Goal: Task Accomplishment & Management: Use online tool/utility

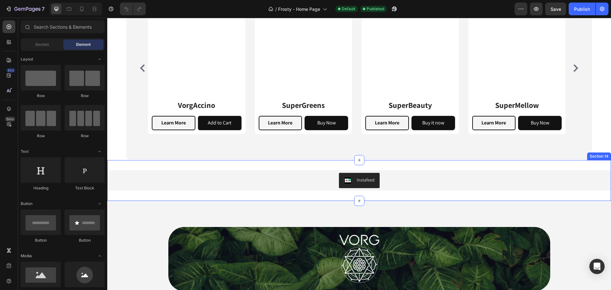
scroll to position [2123, 0]
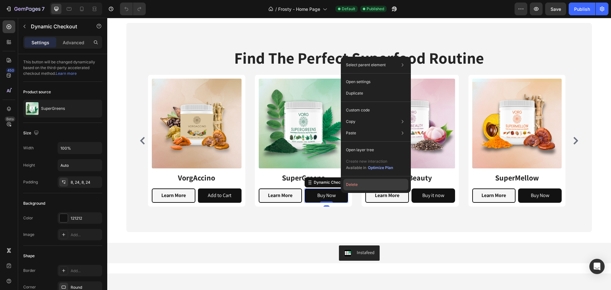
click at [370, 186] on button "Delete" at bounding box center [375, 184] width 65 height 11
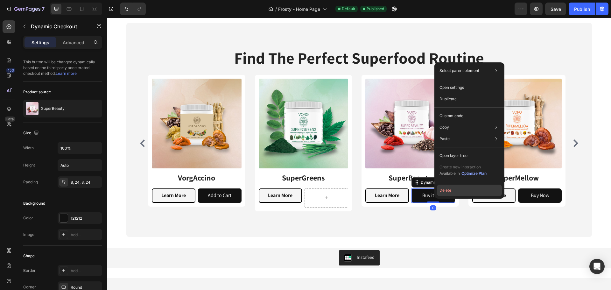
click at [463, 191] on button "Delete" at bounding box center [469, 190] width 65 height 11
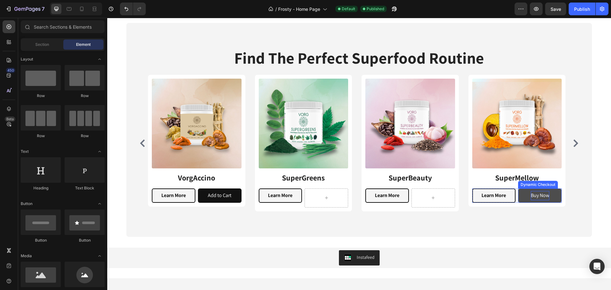
drag, startPoint x: 538, startPoint y: 195, endPoint x: 546, endPoint y: 198, distance: 9.2
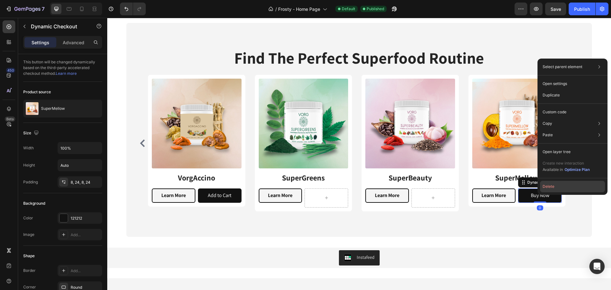
click at [561, 186] on button "Delete" at bounding box center [572, 186] width 65 height 11
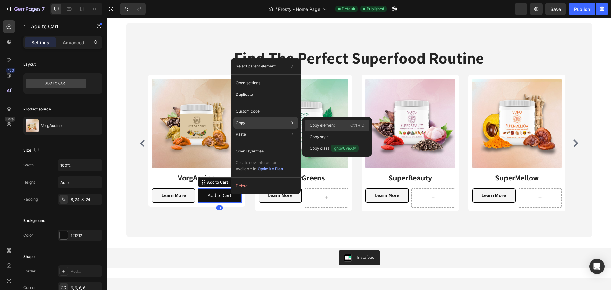
click at [323, 124] on p "Copy element" at bounding box center [322, 126] width 25 height 6
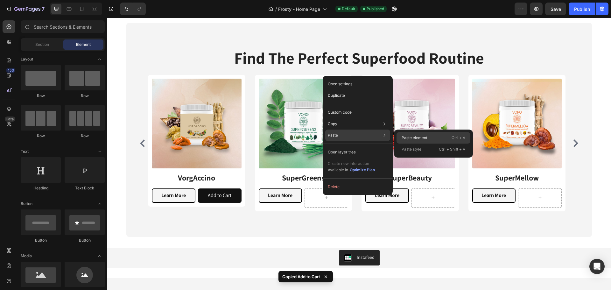
click at [412, 139] on p "Paste element" at bounding box center [415, 138] width 26 height 6
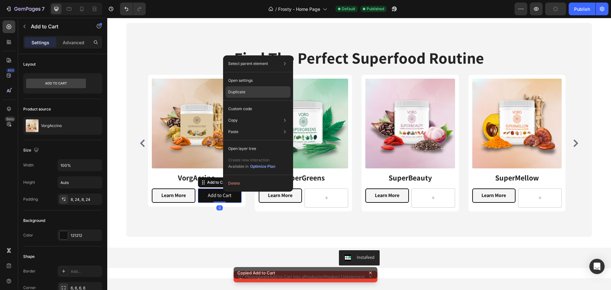
click at [266, 103] on div "Duplicate" at bounding box center [258, 108] width 65 height 11
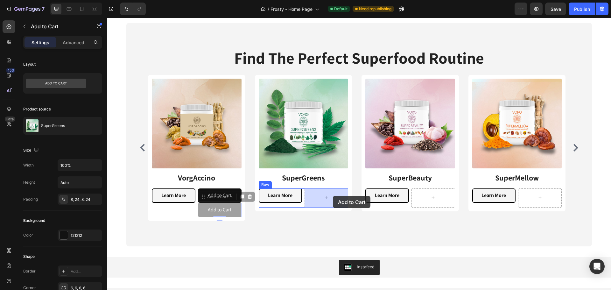
drag, startPoint x: 213, startPoint y: 196, endPoint x: 333, endPoint y: 196, distance: 120.3
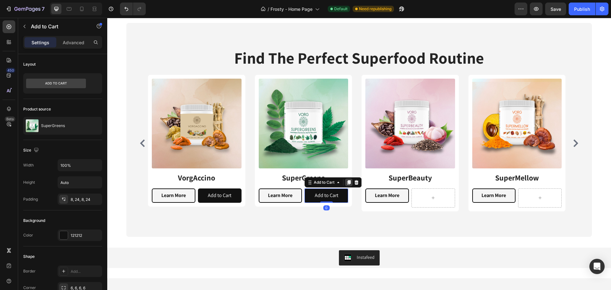
click at [348, 181] on icon at bounding box center [349, 182] width 4 height 4
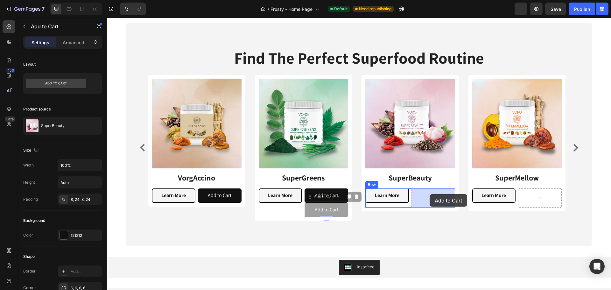
drag, startPoint x: 321, startPoint y: 198, endPoint x: 429, endPoint y: 194, distance: 108.0
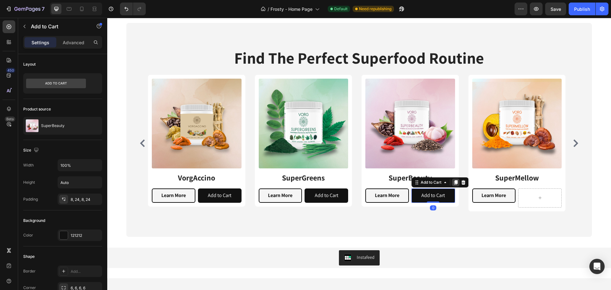
click at [458, 181] on icon at bounding box center [455, 182] width 5 height 5
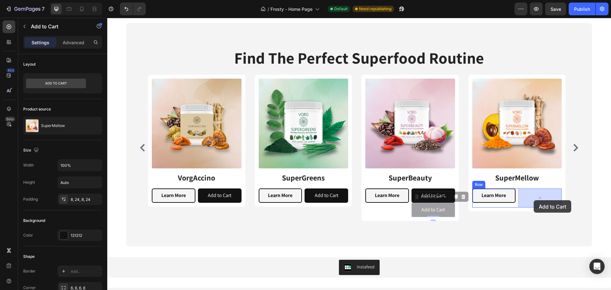
drag, startPoint x: 433, startPoint y: 201, endPoint x: 528, endPoint y: 202, distance: 94.9
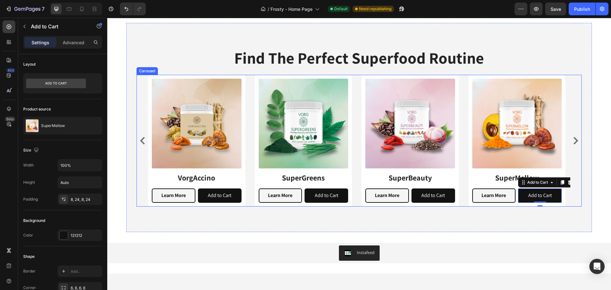
click at [573, 137] on div "Product Images VorgAccino Product Title Learn More Product View More Add to Car…" at bounding box center [359, 141] width 445 height 132
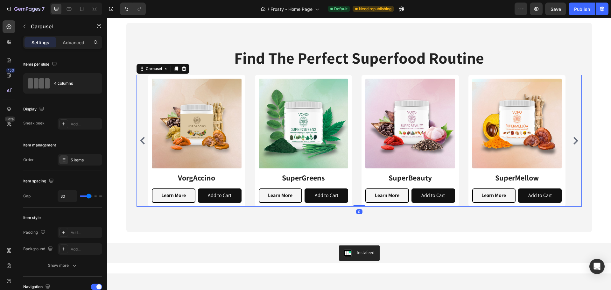
click at [573, 143] on icon "Carousel Next Arrow" at bounding box center [575, 141] width 5 height 8
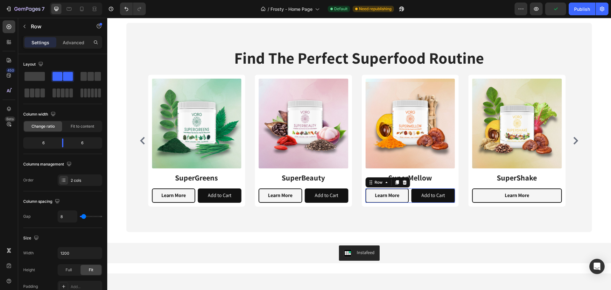
click at [410, 194] on div "Learn More Product View More Add to Cart Add to Cart Row 0" at bounding box center [410, 195] width 90 height 14
click at [396, 183] on icon at bounding box center [397, 182] width 4 height 4
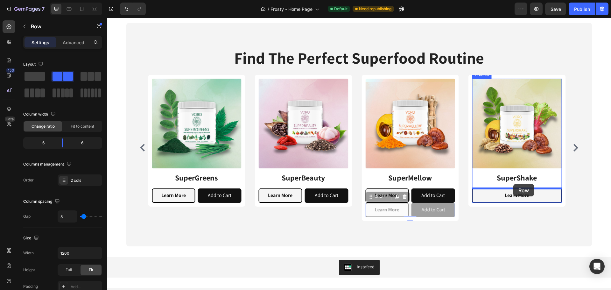
drag, startPoint x: 374, startPoint y: 198, endPoint x: 513, endPoint y: 184, distance: 139.8
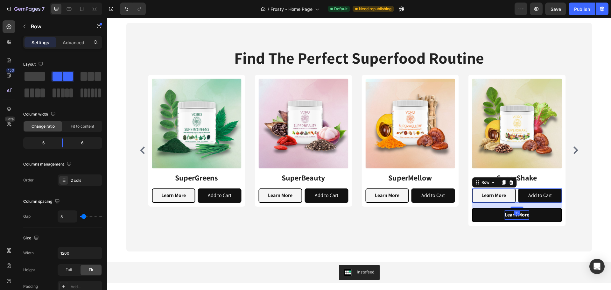
click at [509, 214] on div "Learn More" at bounding box center [517, 214] width 25 height 9
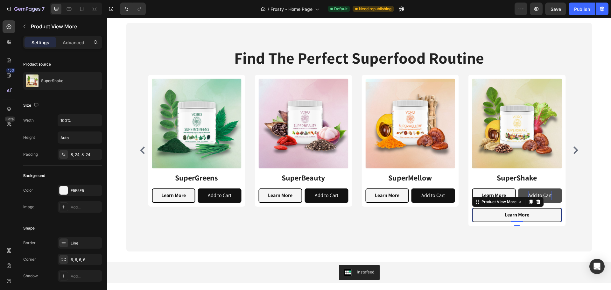
drag, startPoint x: 539, startPoint y: 204, endPoint x: 546, endPoint y: 199, distance: 8.5
click at [539, 204] on icon at bounding box center [538, 201] width 5 height 5
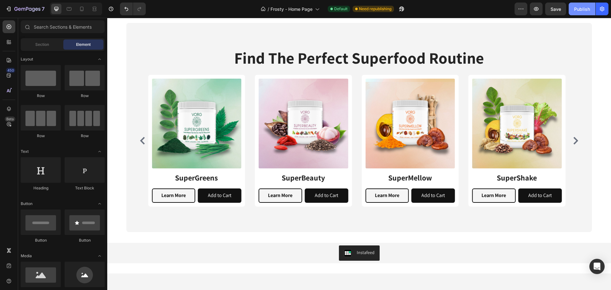
click at [584, 14] on button "Publish" at bounding box center [582, 9] width 27 height 13
click at [571, 136] on button "Carousel Next Arrow" at bounding box center [576, 141] width 10 height 10
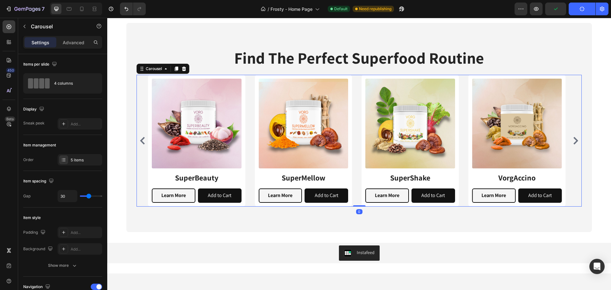
click at [571, 136] on button "Carousel Next Arrow" at bounding box center [576, 141] width 10 height 10
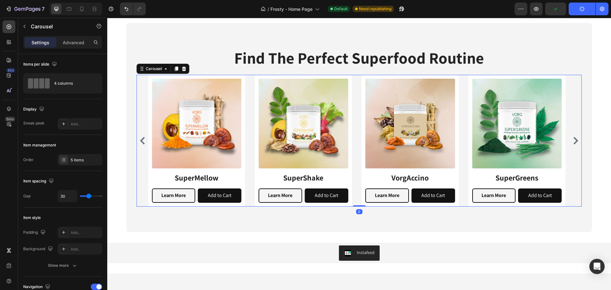
click at [572, 140] on icon "Carousel Next Arrow" at bounding box center [576, 141] width 8 height 8
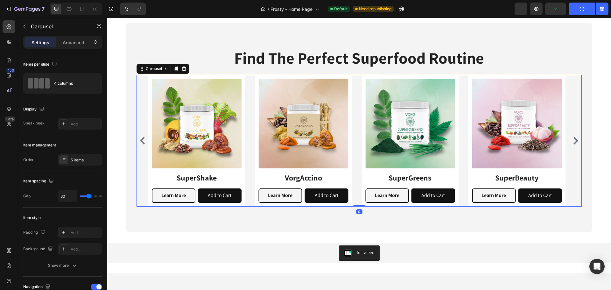
click at [572, 139] on icon "Carousel Next Arrow" at bounding box center [576, 141] width 8 height 8
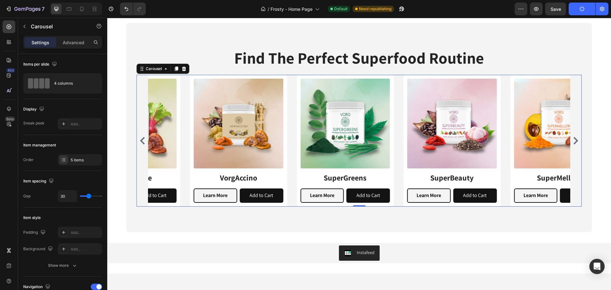
click at [572, 139] on icon "Carousel Next Arrow" at bounding box center [576, 141] width 8 height 8
